Goal: Transaction & Acquisition: Download file/media

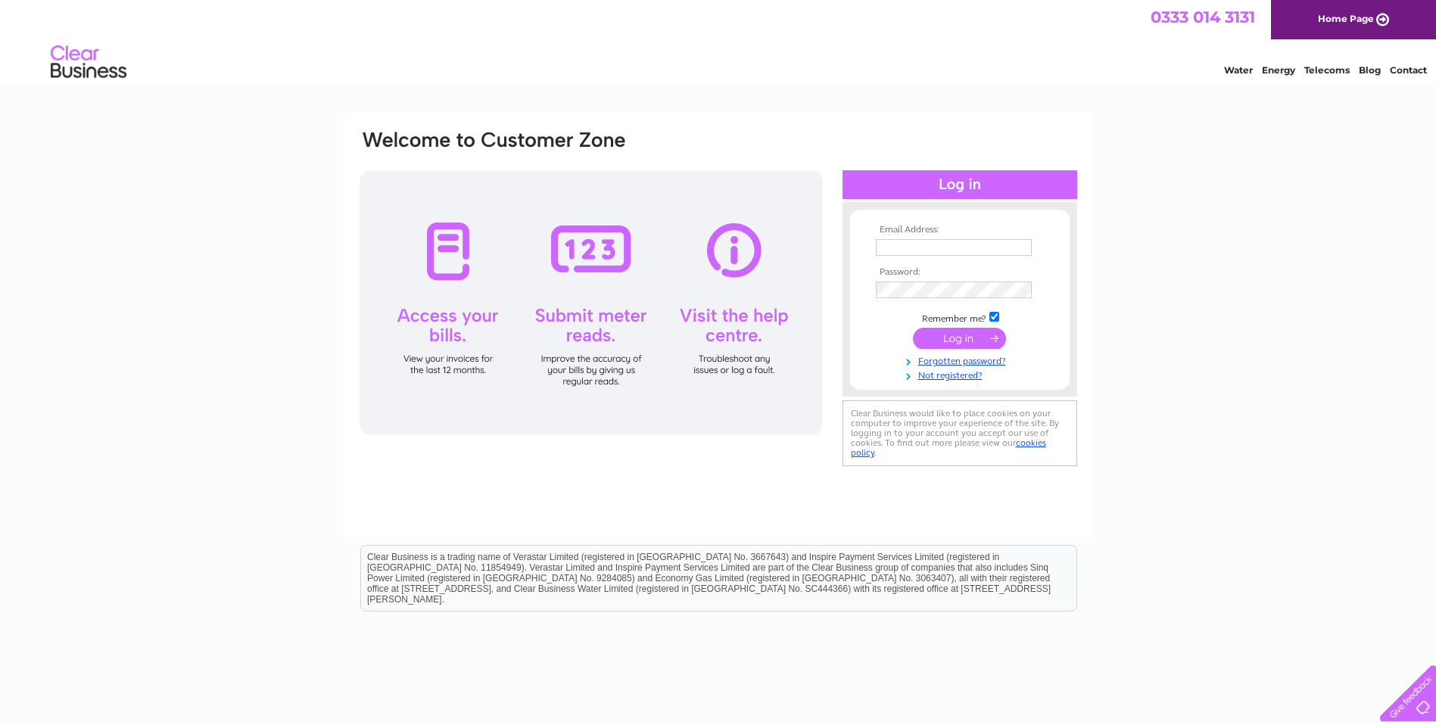
type input "watchandclock@googlemail.com"
click at [952, 336] on input "submit" at bounding box center [959, 338] width 93 height 21
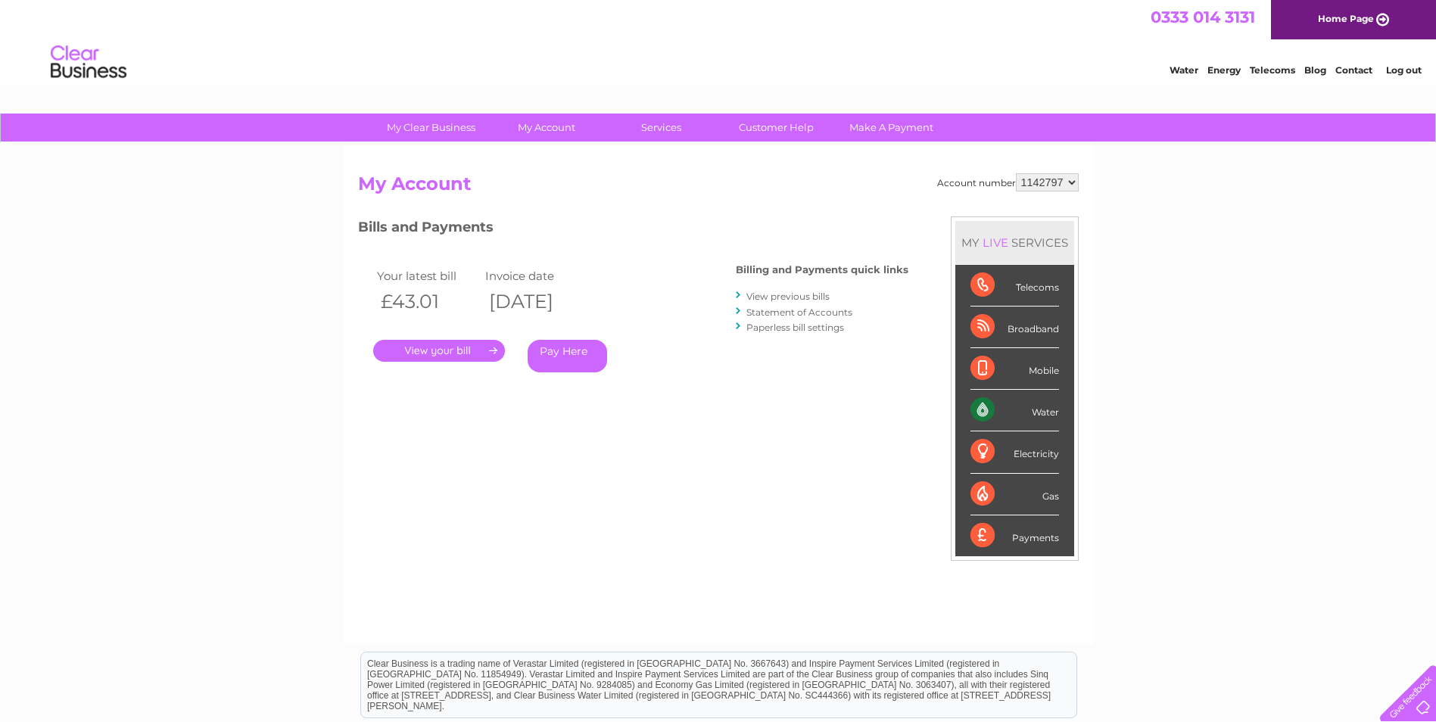
click at [455, 346] on link "." at bounding box center [439, 351] width 132 height 22
click at [486, 347] on link "." at bounding box center [439, 351] width 132 height 22
click at [427, 350] on link "." at bounding box center [439, 351] width 132 height 22
click at [451, 350] on link "." at bounding box center [439, 351] width 132 height 22
click at [451, 349] on link "." at bounding box center [439, 351] width 132 height 22
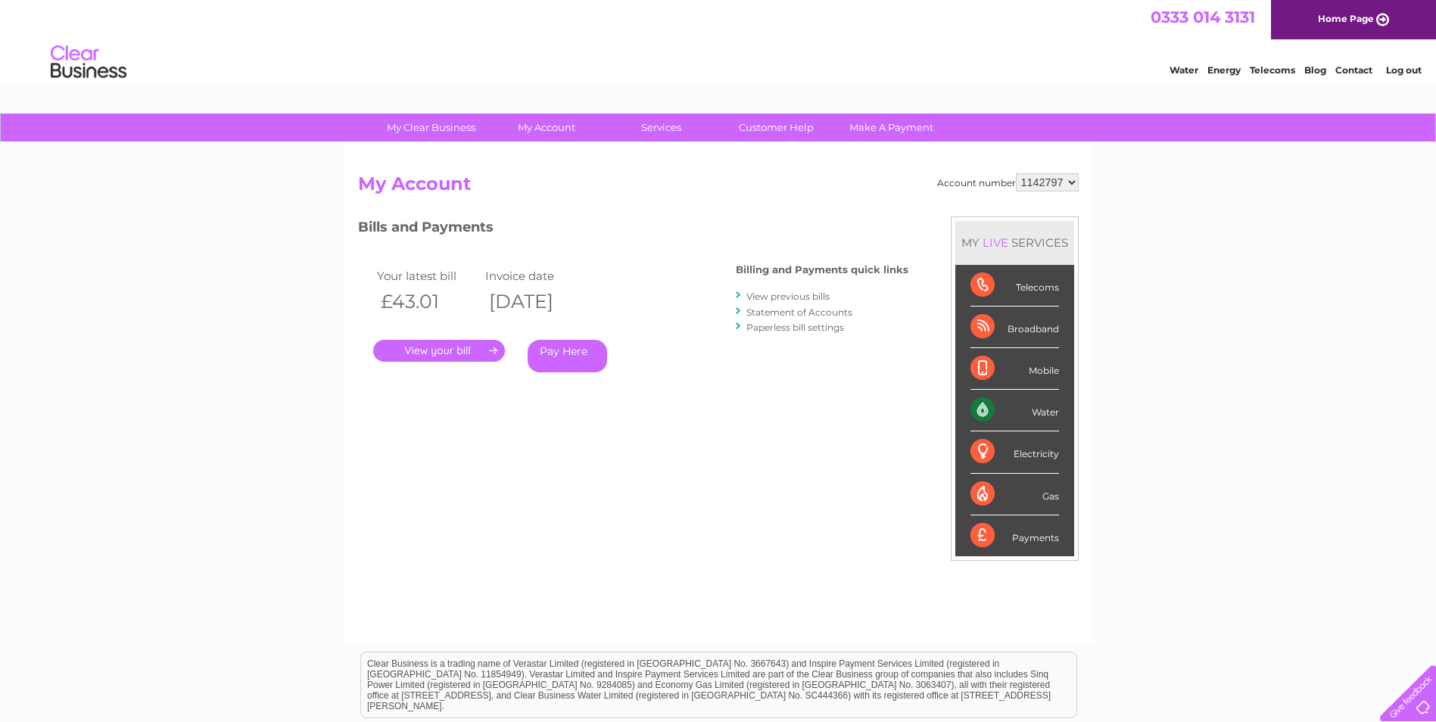
click at [791, 294] on link "View previous bills" at bounding box center [787, 296] width 83 height 11
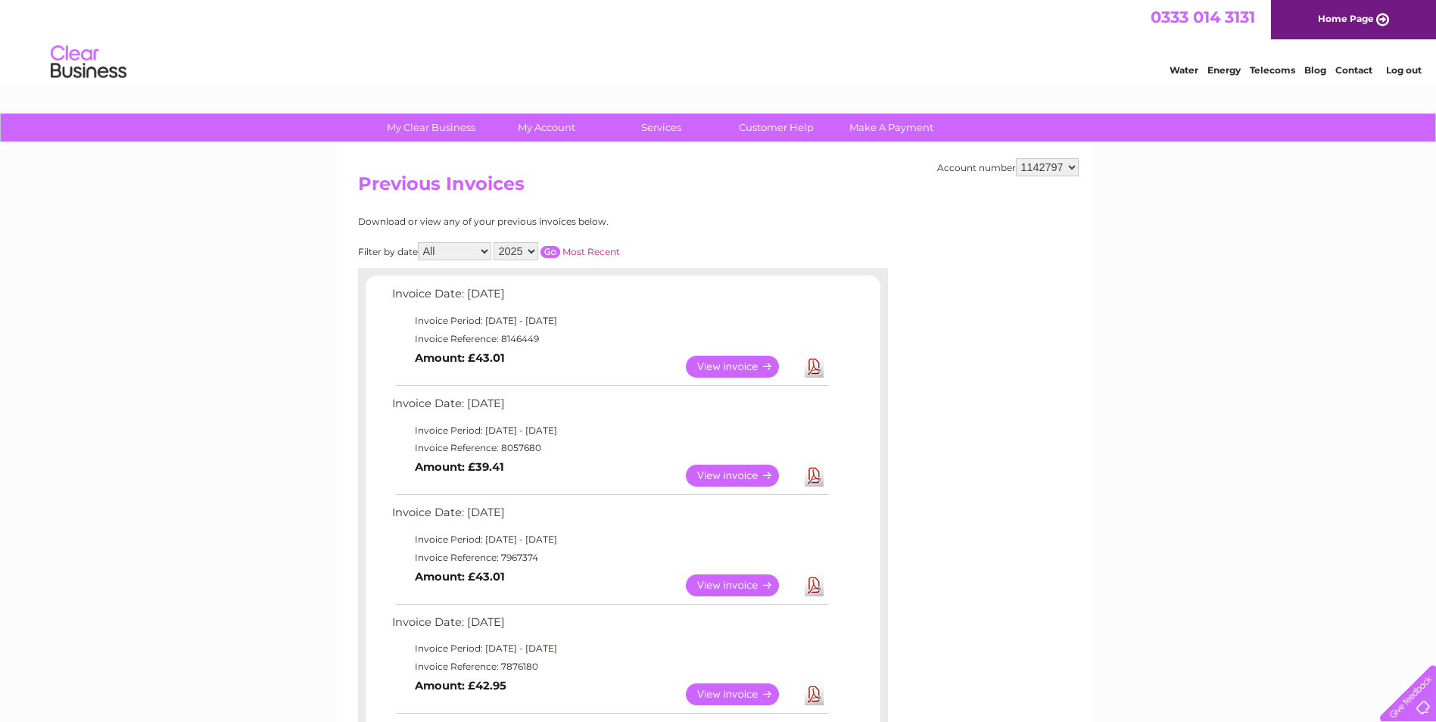
click at [814, 477] on link "Download" at bounding box center [814, 476] width 19 height 22
click at [813, 471] on link "Download" at bounding box center [814, 476] width 19 height 22
click at [814, 365] on link "Download" at bounding box center [814, 367] width 19 height 22
